Goal: Information Seeking & Learning: Find contact information

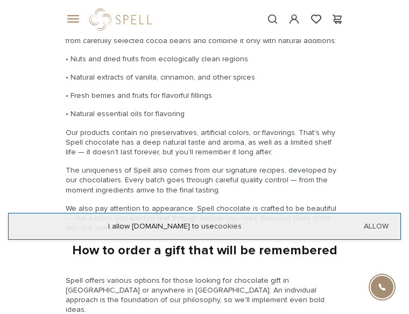
scroll to position [1733, 0]
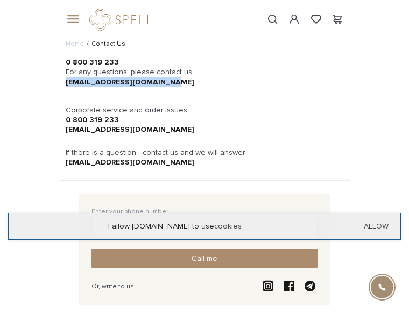
drag, startPoint x: 115, startPoint y: 84, endPoint x: 13, endPoint y: 86, distance: 101.7
click at [59, 86] on div "0 800 319 233 For any questions, please contact us: office@spellchocolate.com C…" at bounding box center [204, 96] width 291 height 77
copy link "office@spellchocolate.com"
click at [154, 92] on p at bounding box center [205, 92] width 278 height 10
drag, startPoint x: 115, startPoint y: 86, endPoint x: 12, endPoint y: 83, distance: 103.3
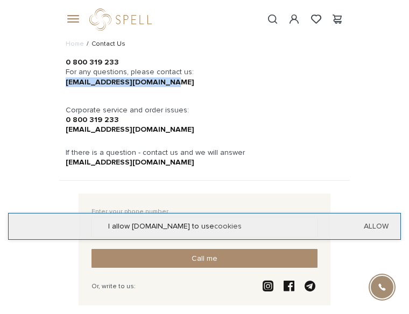
click at [59, 83] on div "0 800 319 233 For any questions, please contact us: office@spellchocolate.com C…" at bounding box center [204, 96] width 291 height 77
copy link "office@spellchocolate.com"
click at [165, 107] on div "0 800 319 233 For any questions, please contact us: office@spellchocolate.com C…" at bounding box center [204, 96] width 291 height 77
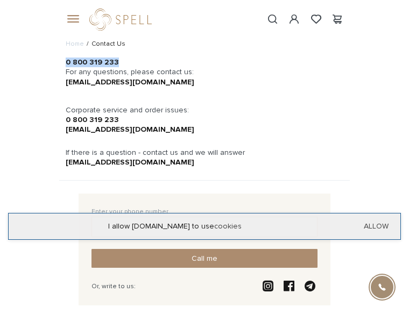
drag, startPoint x: 81, startPoint y: 61, endPoint x: 11, endPoint y: 63, distance: 69.4
click at [59, 63] on div "0 800 319 233 For any questions, please contact us: office@spellchocolate.com C…" at bounding box center [204, 96] width 291 height 77
copy link "0 800 319 233"
